Goal: Task Accomplishment & Management: Complete application form

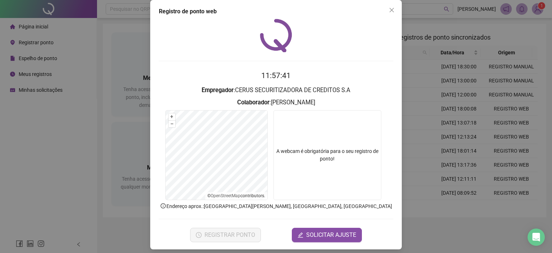
scroll to position [12, 0]
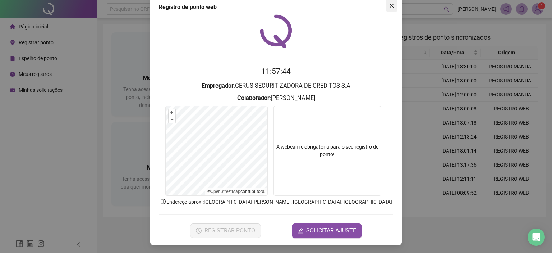
click at [389, 6] on icon "close" at bounding box center [392, 6] width 6 height 6
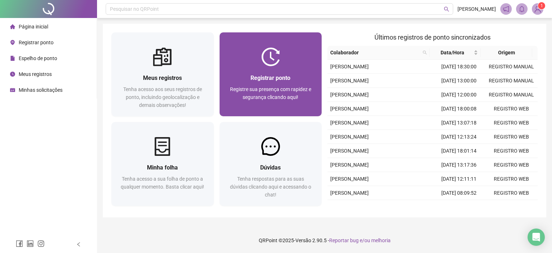
click at [279, 72] on div "Registrar ponto Registre sua presença com rapidez e segurança clicando aqui!" at bounding box center [271, 91] width 102 height 50
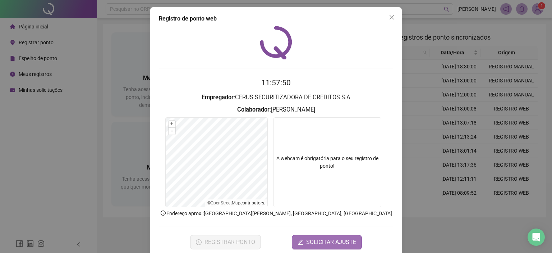
click at [321, 239] on span "SOLICITAR AJUSTE" at bounding box center [331, 242] width 50 height 9
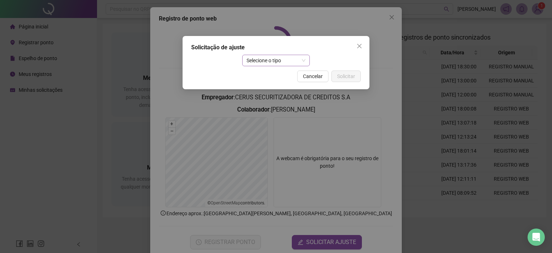
click at [285, 60] on span "Selecione o tipo" at bounding box center [276, 60] width 59 height 11
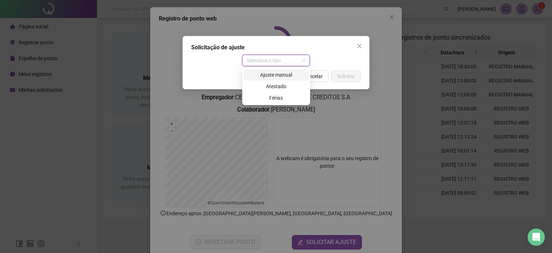
click at [279, 74] on div "Ajuste manual" at bounding box center [276, 75] width 56 height 8
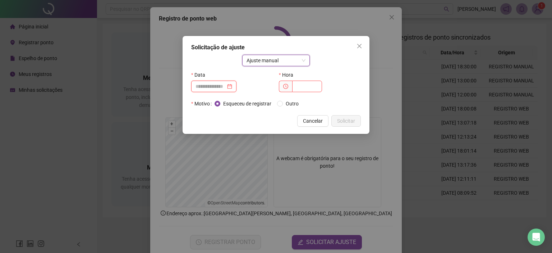
click at [226, 89] on input at bounding box center [211, 86] width 30 height 8
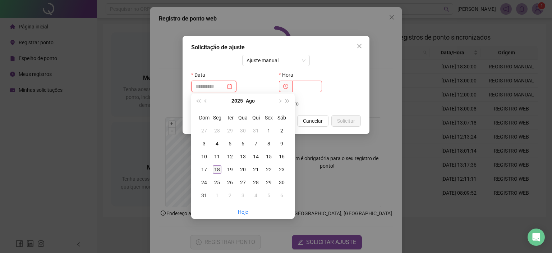
type input "**********"
click at [217, 170] on div "18" at bounding box center [217, 169] width 9 height 9
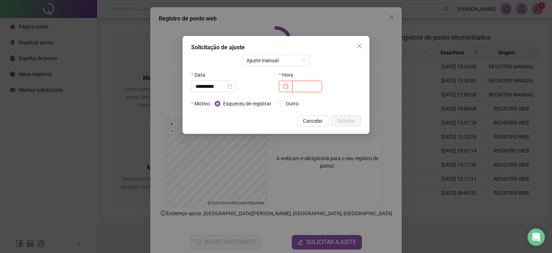
click at [303, 83] on input "text" at bounding box center [307, 87] width 30 height 12
type input "*****"
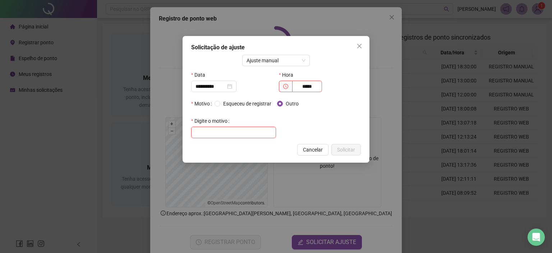
click at [201, 132] on input "text" at bounding box center [233, 133] width 85 height 12
type input "*"
type input "**********"
click at [340, 148] on span "Solicitar" at bounding box center [346, 150] width 18 height 8
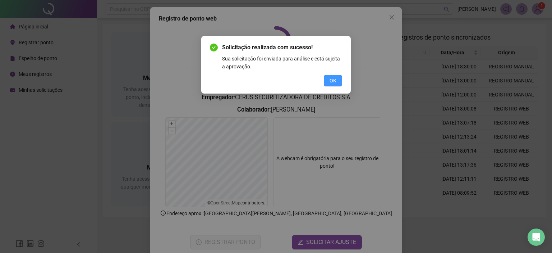
click at [329, 77] on button "OK" at bounding box center [333, 81] width 18 height 12
